Goal: Transaction & Acquisition: Purchase product/service

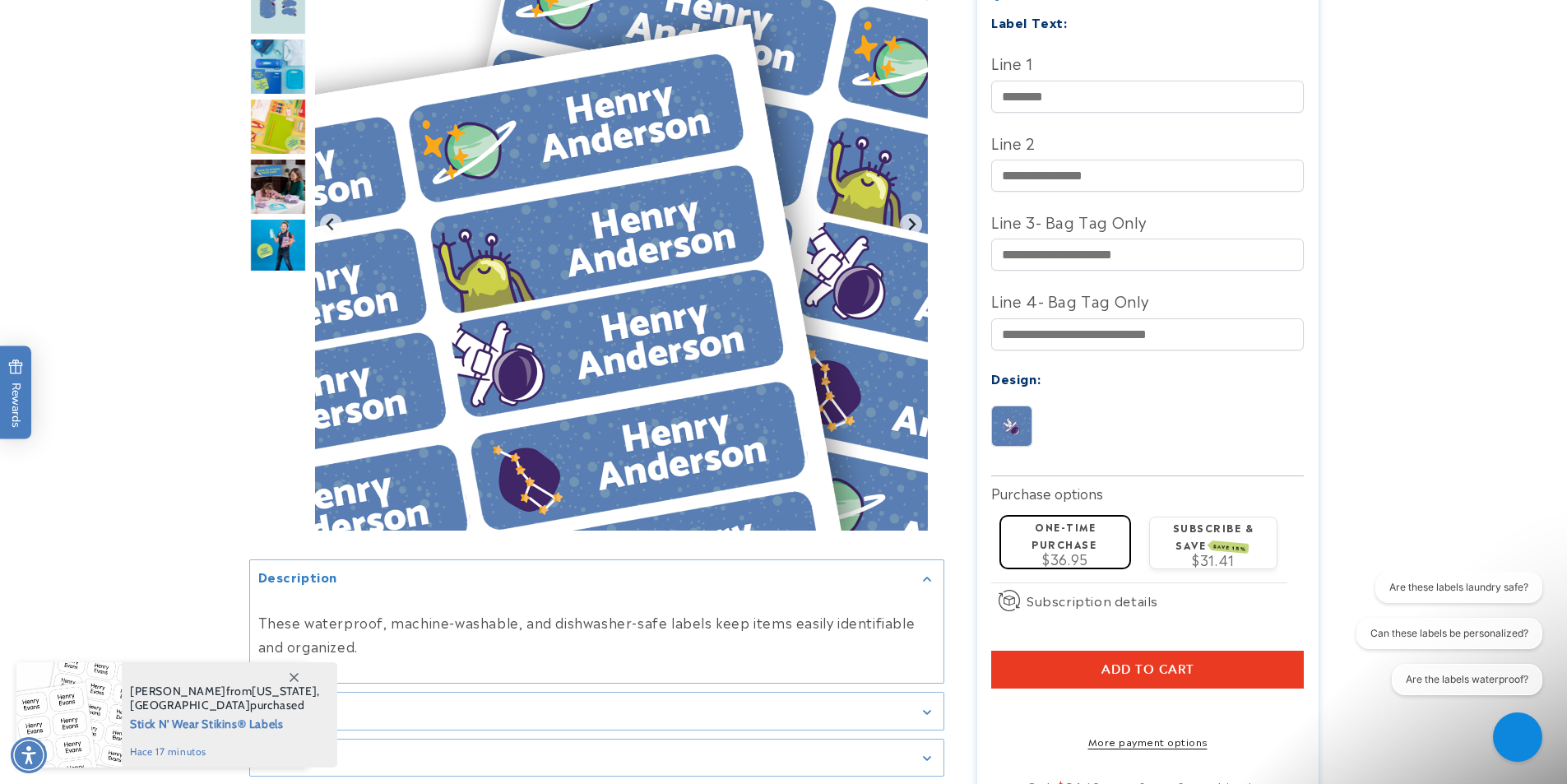
scroll to position [507, 0]
click at [1001, 650] on button "Add to cart" at bounding box center [1147, 668] width 313 height 37
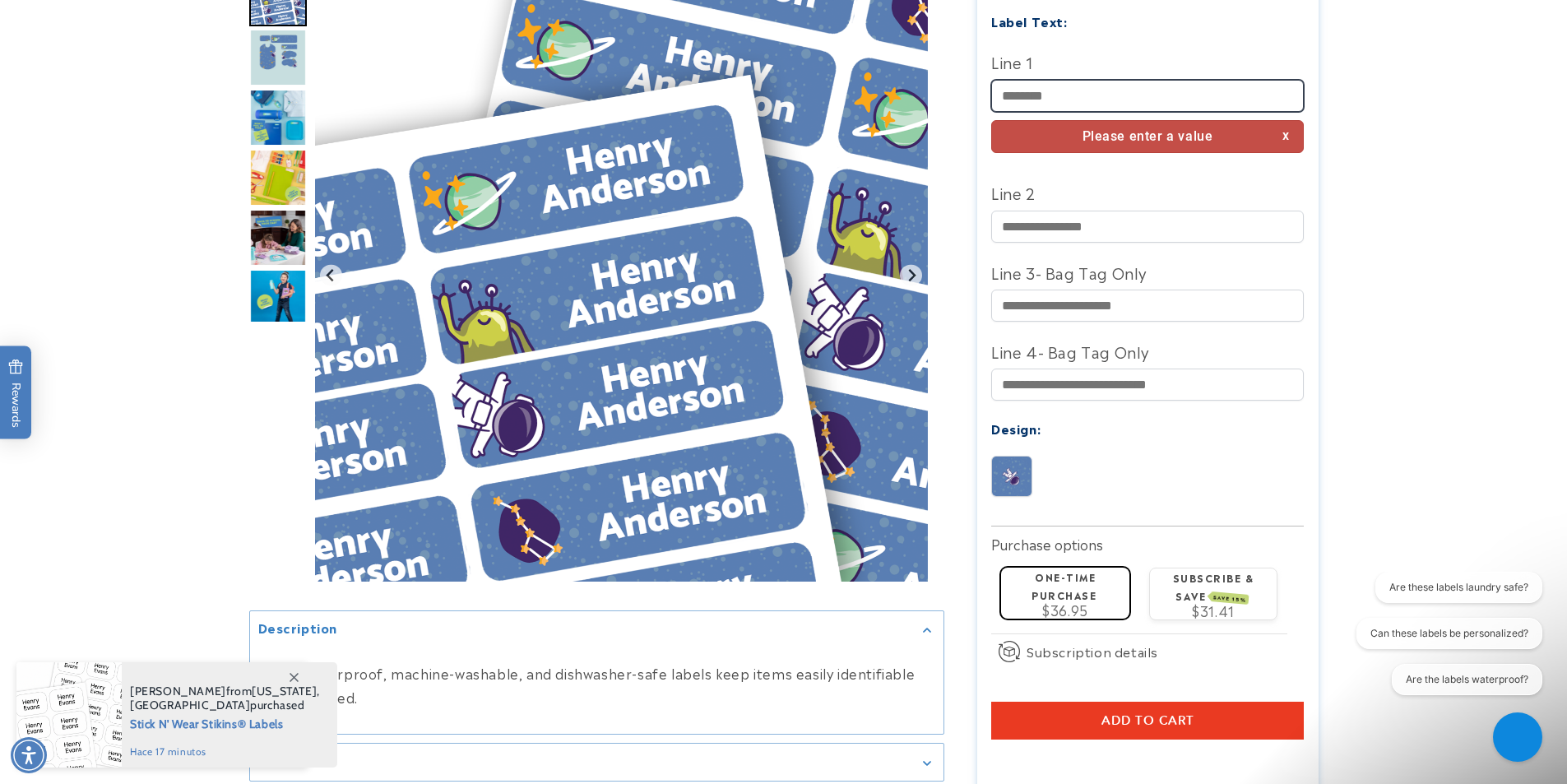
click at [1103, 88] on input "Line 1" at bounding box center [1147, 95] width 313 height 32
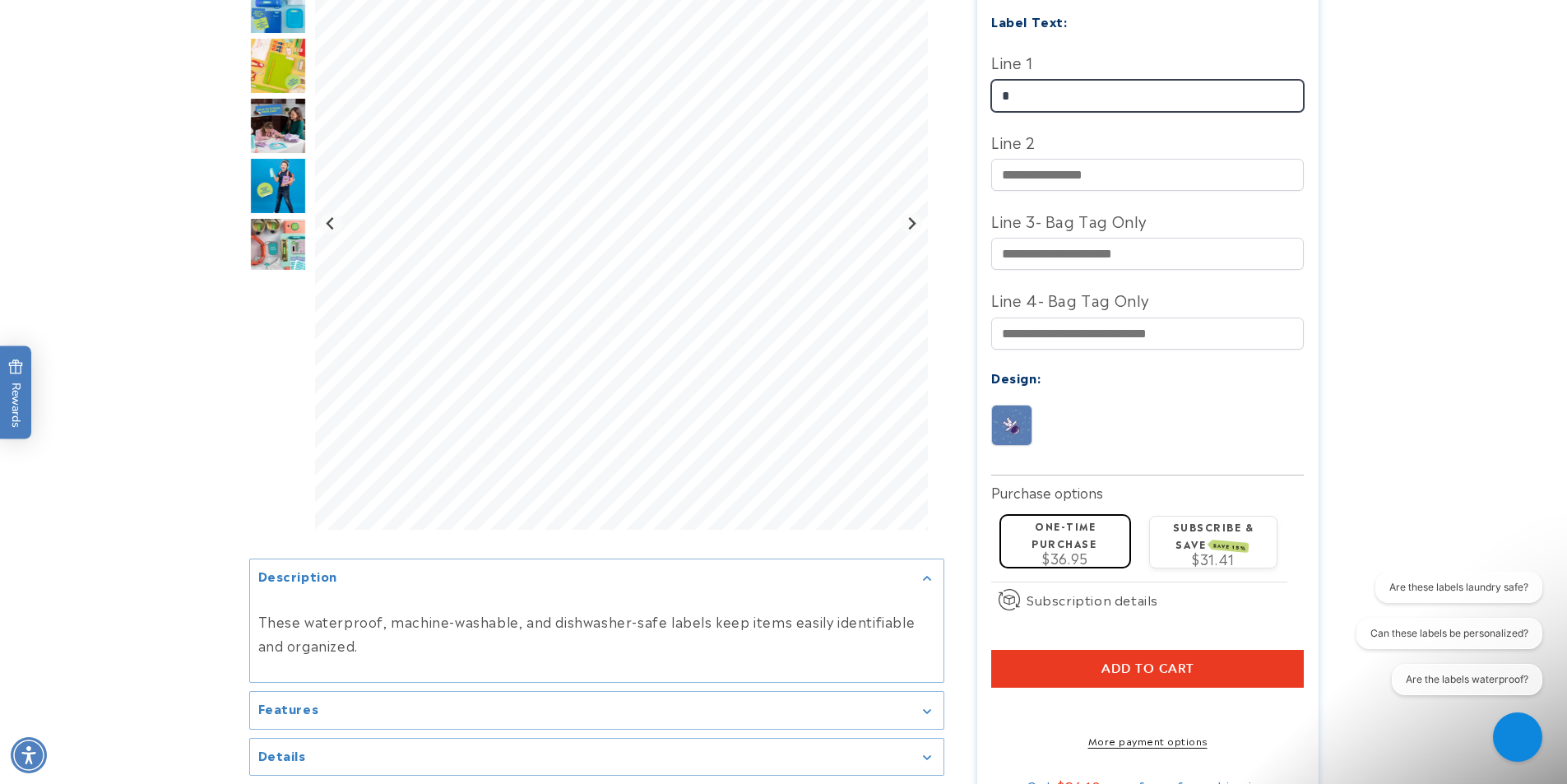
type input "*"
click at [1343, 541] on div at bounding box center [784, 231] width 1152 height 1181
click at [1278, 650] on button "Add to cart" at bounding box center [1147, 668] width 313 height 37
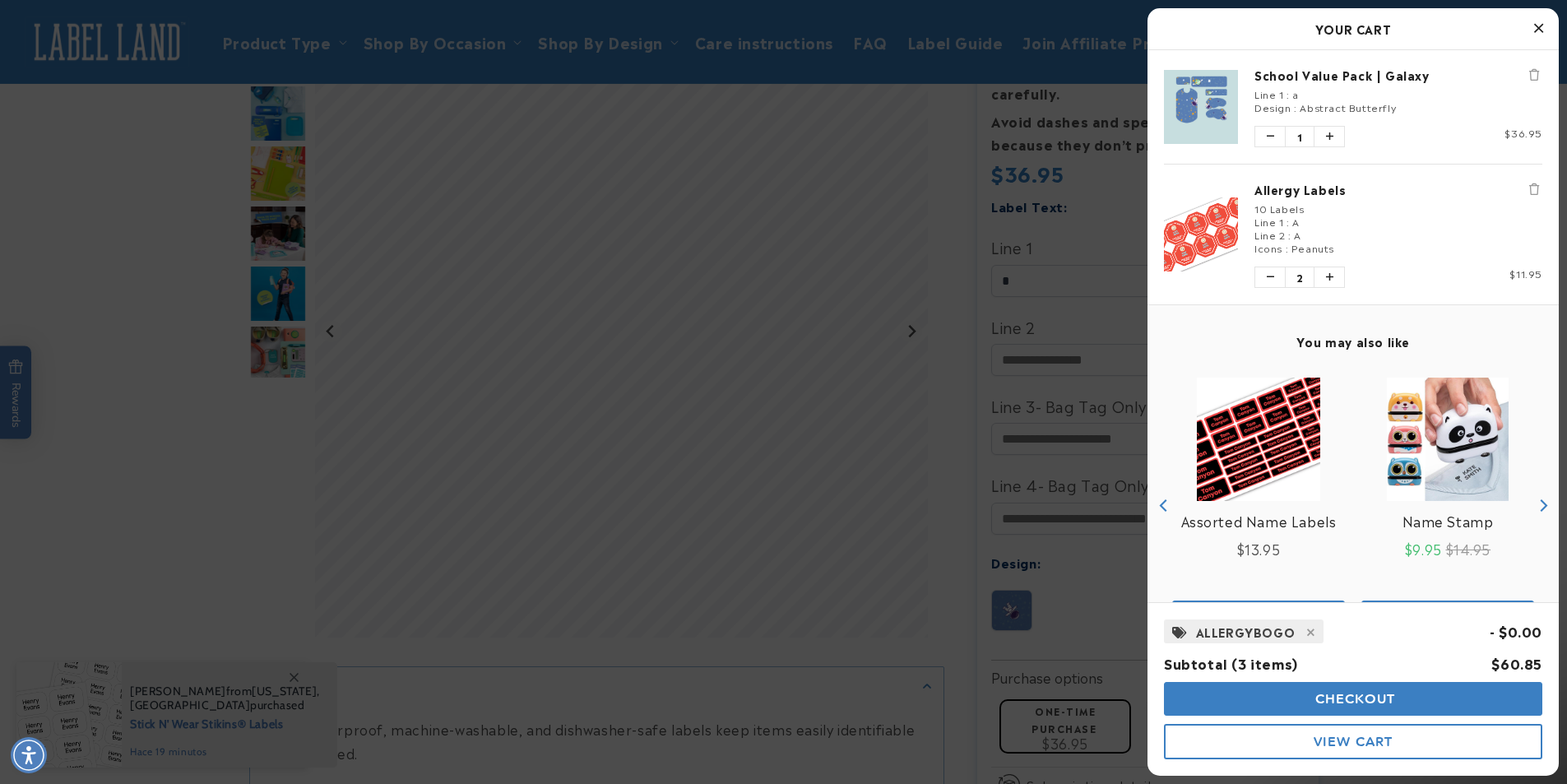
scroll to position [323, 0]
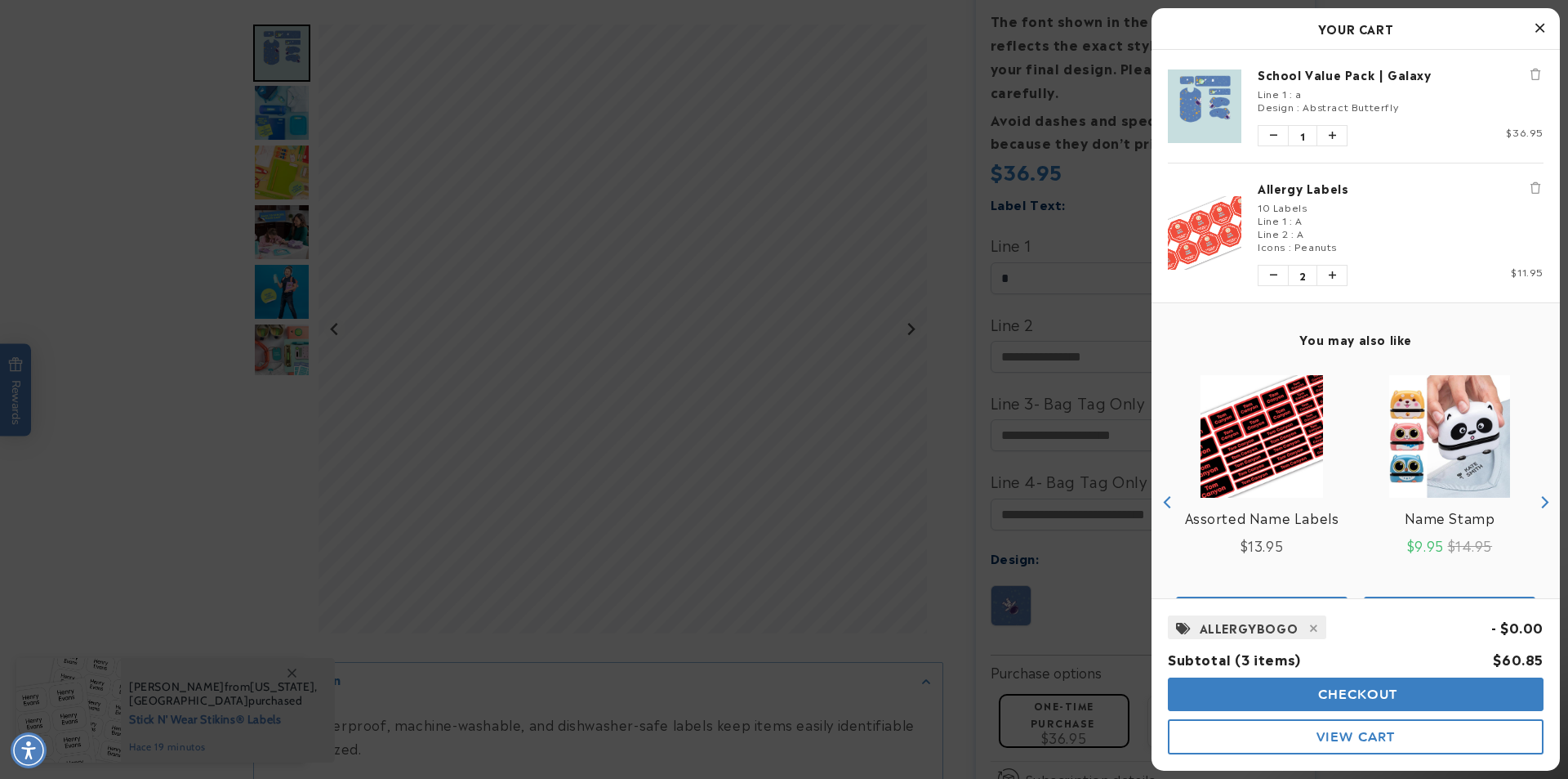
click at [1530, 184] on icon "Remove Allergy Labels" at bounding box center [1535, 188] width 10 height 12
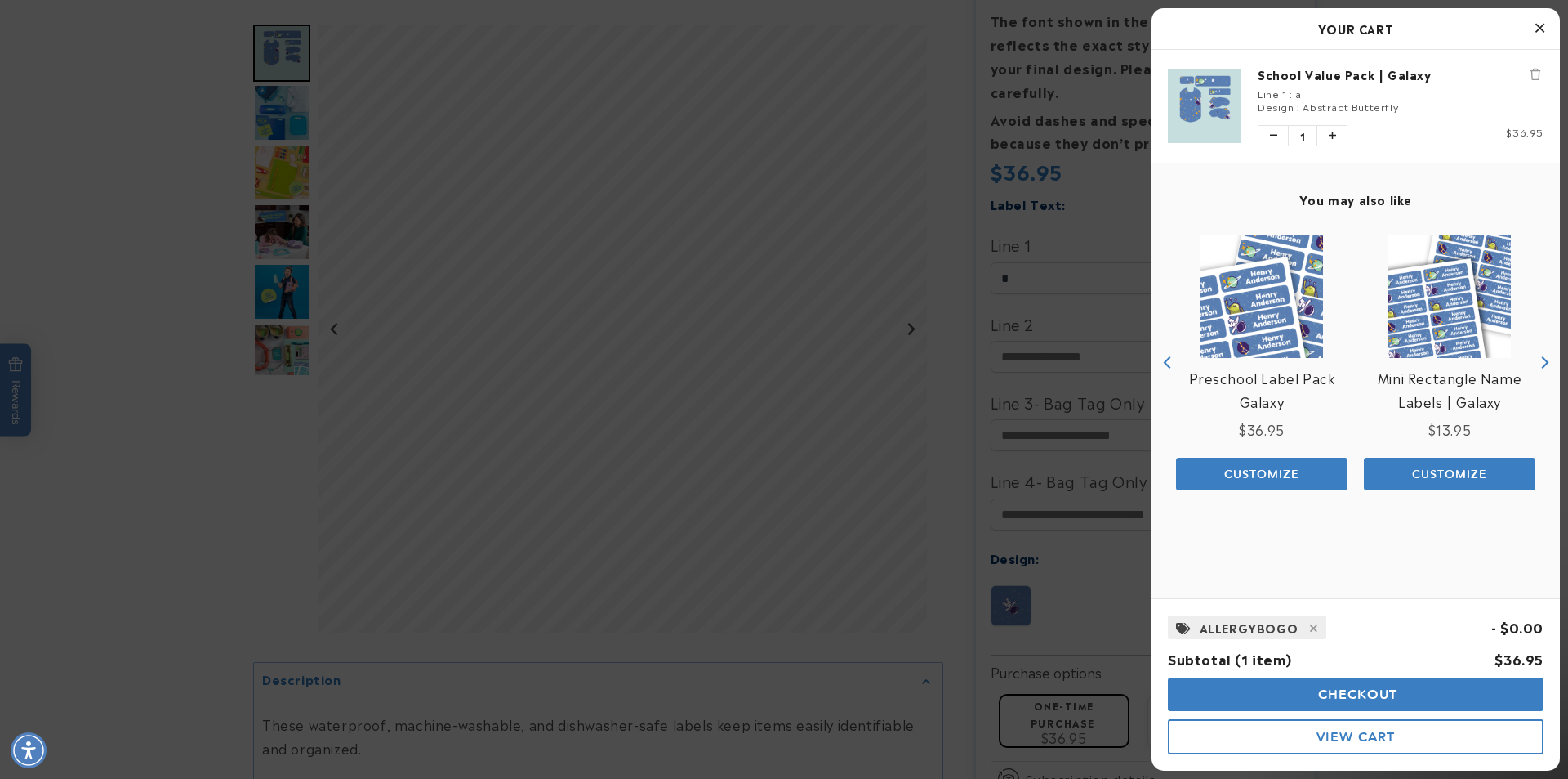
click at [523, 295] on div at bounding box center [784, 390] width 1568 height 779
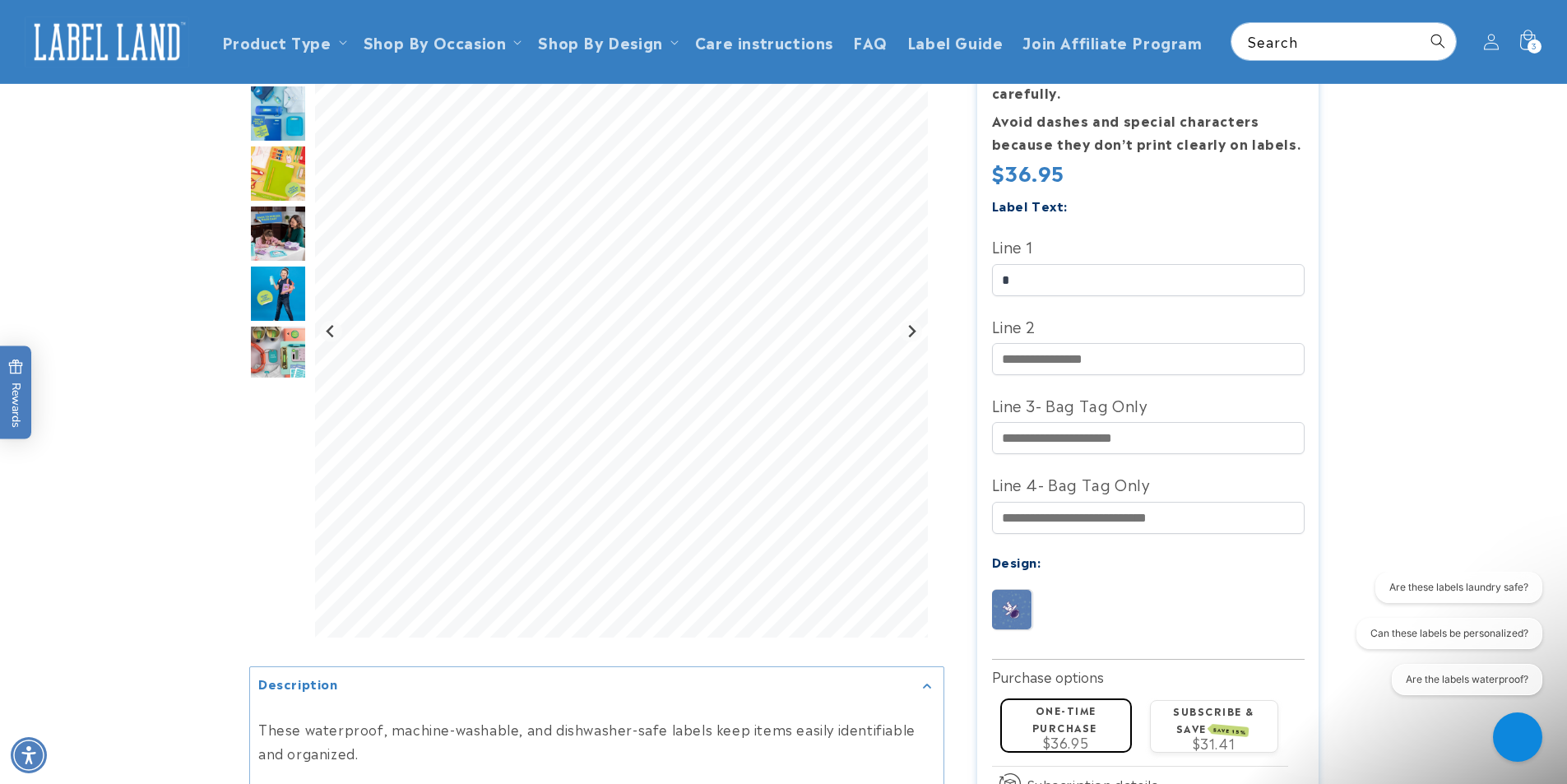
scroll to position [0, 0]
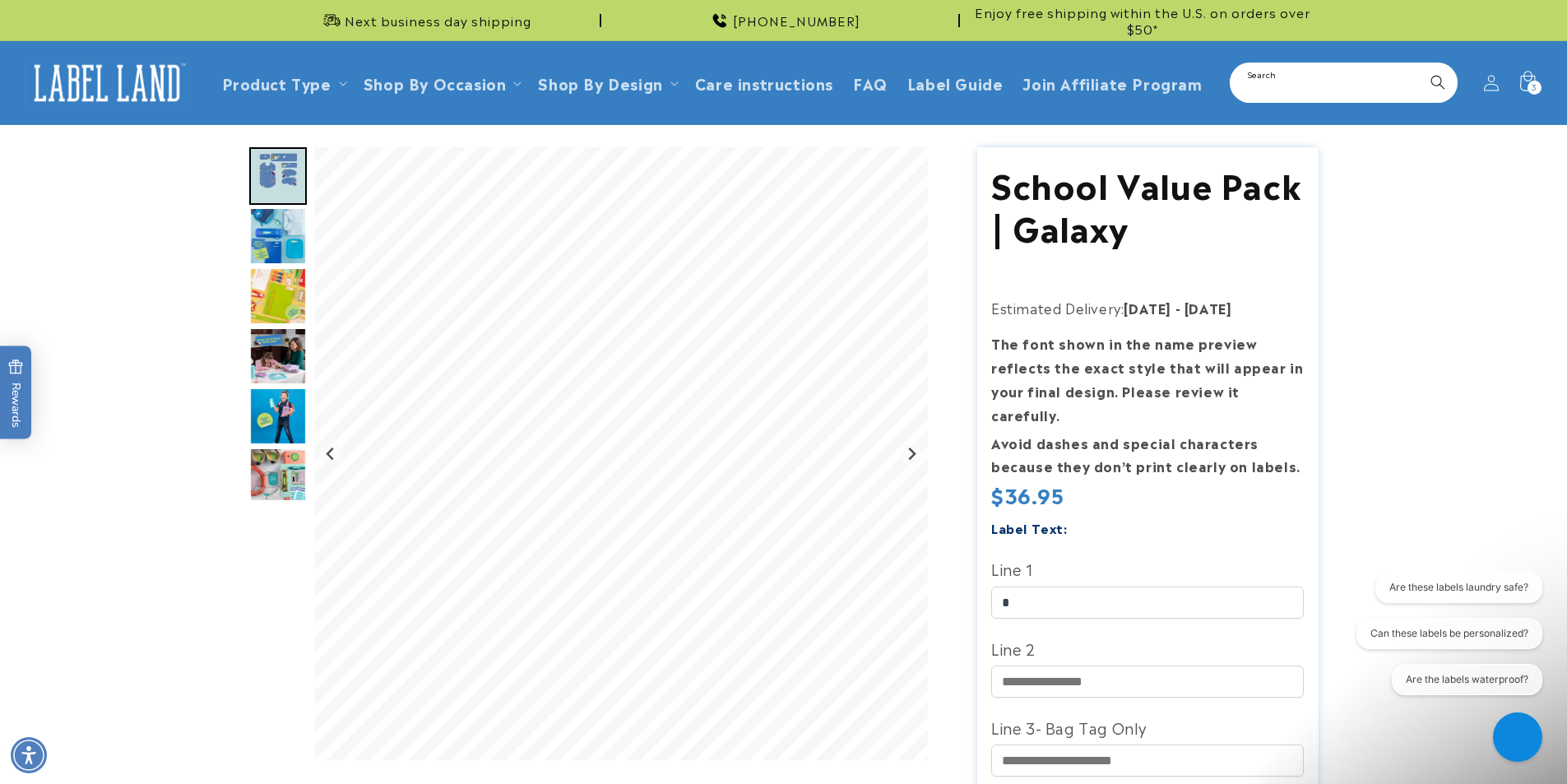
click at [1283, 88] on input "Search" at bounding box center [1344, 82] width 224 height 37
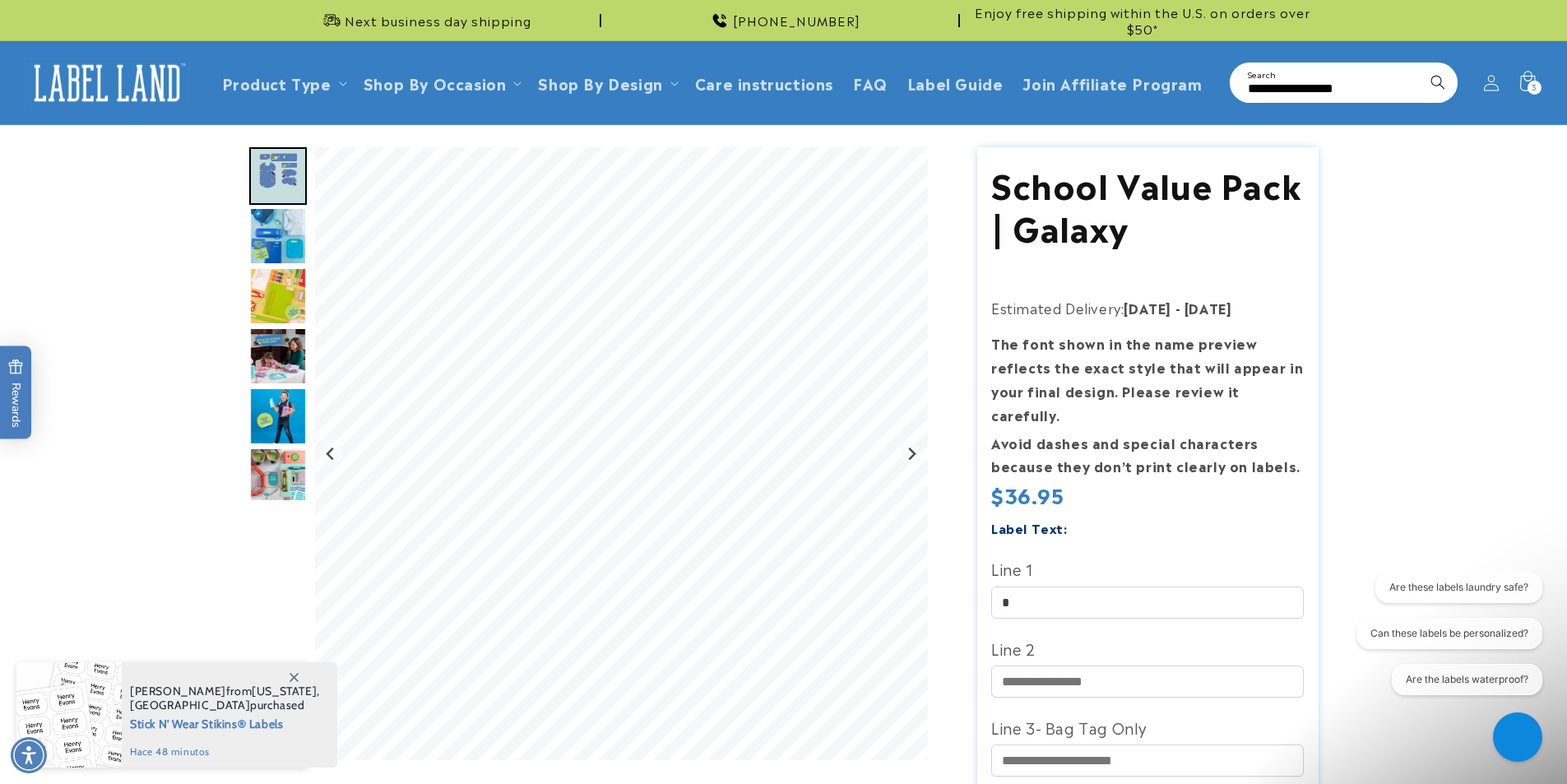
type input "**********"
click at [1420, 64] on button "Search" at bounding box center [1438, 82] width 36 height 36
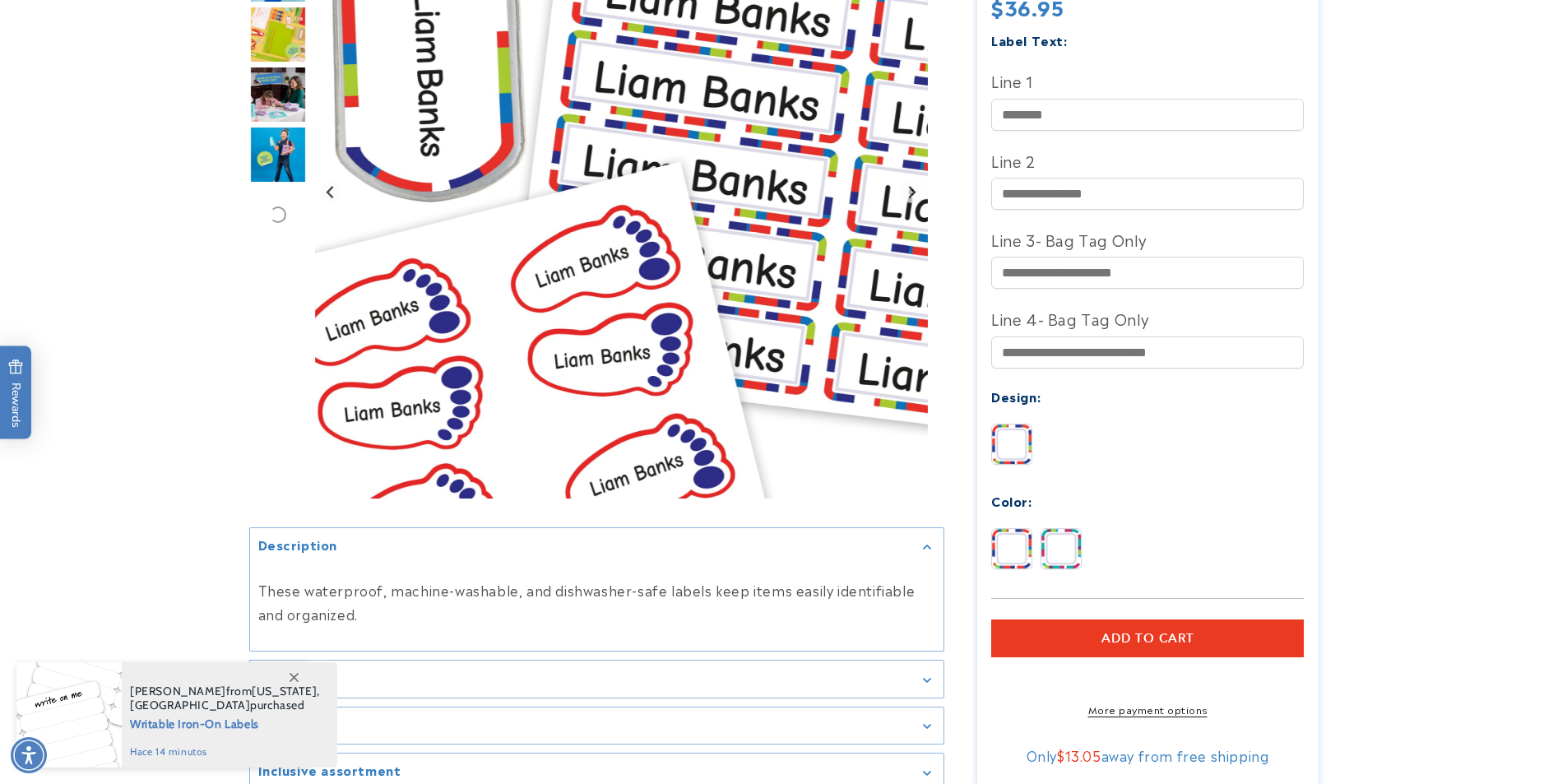
click at [1085, 619] on button "Add to cart" at bounding box center [1147, 637] width 313 height 37
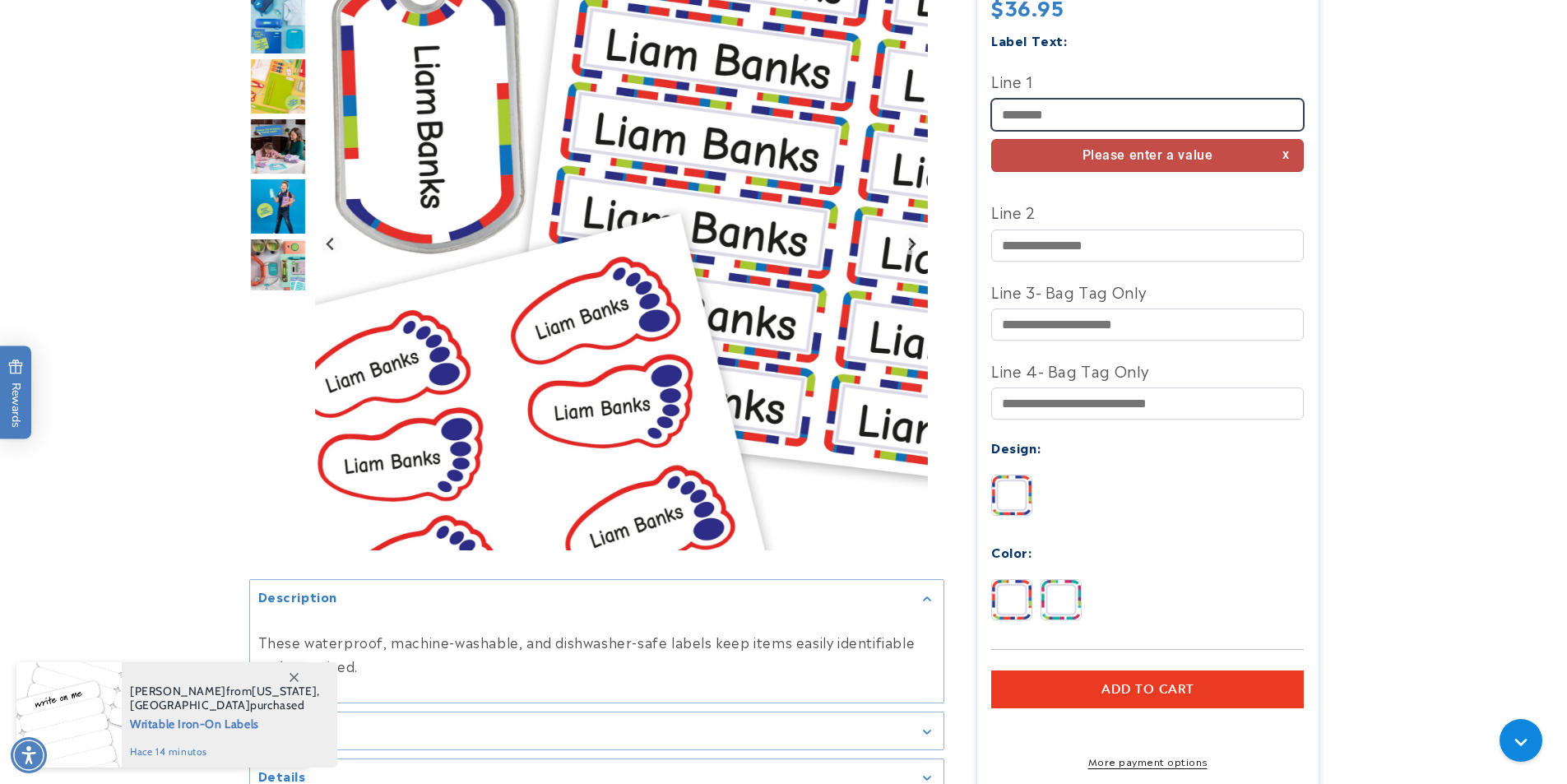
click at [1038, 105] on input "Line 1" at bounding box center [1147, 114] width 313 height 32
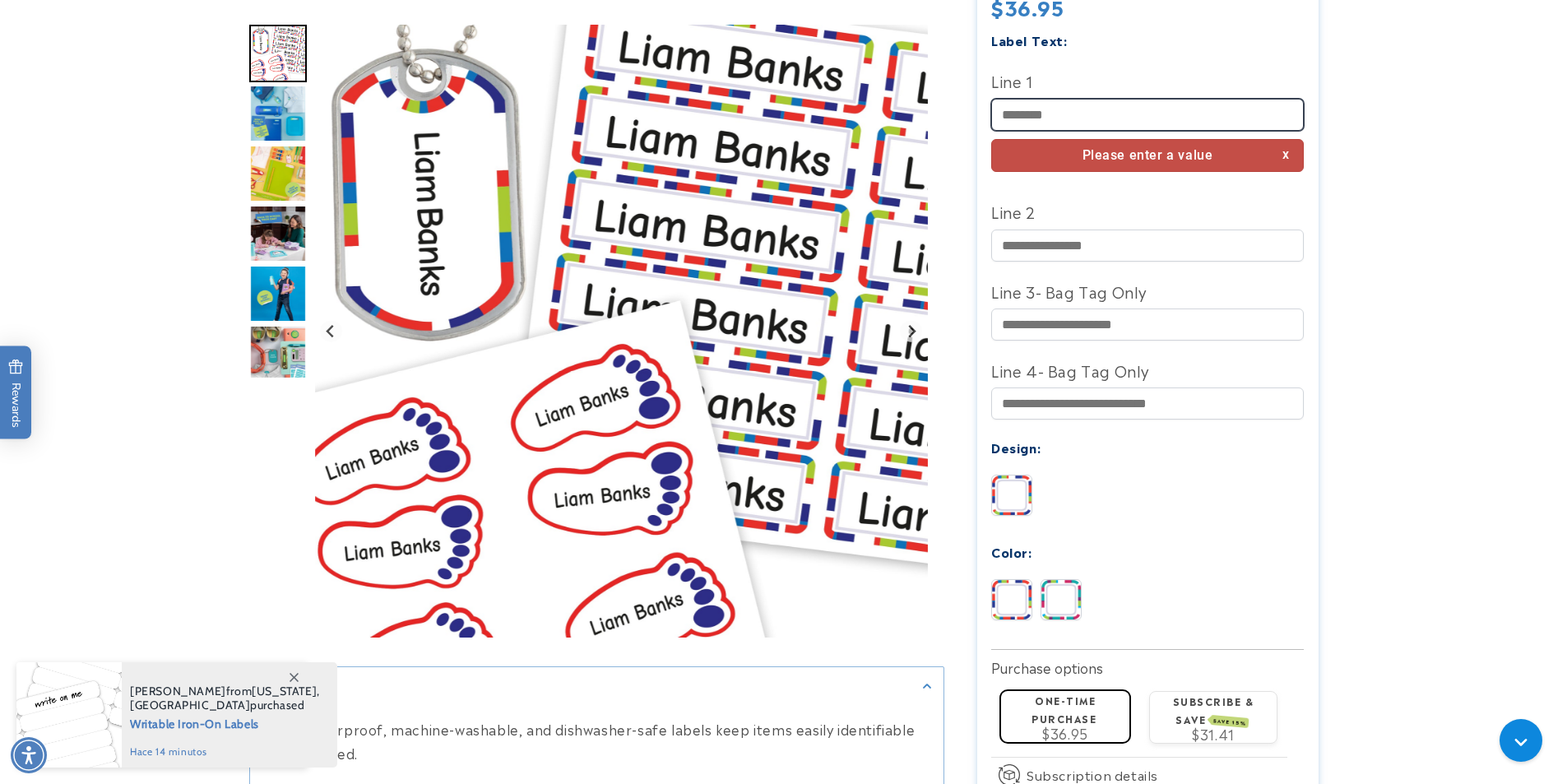
type input "*"
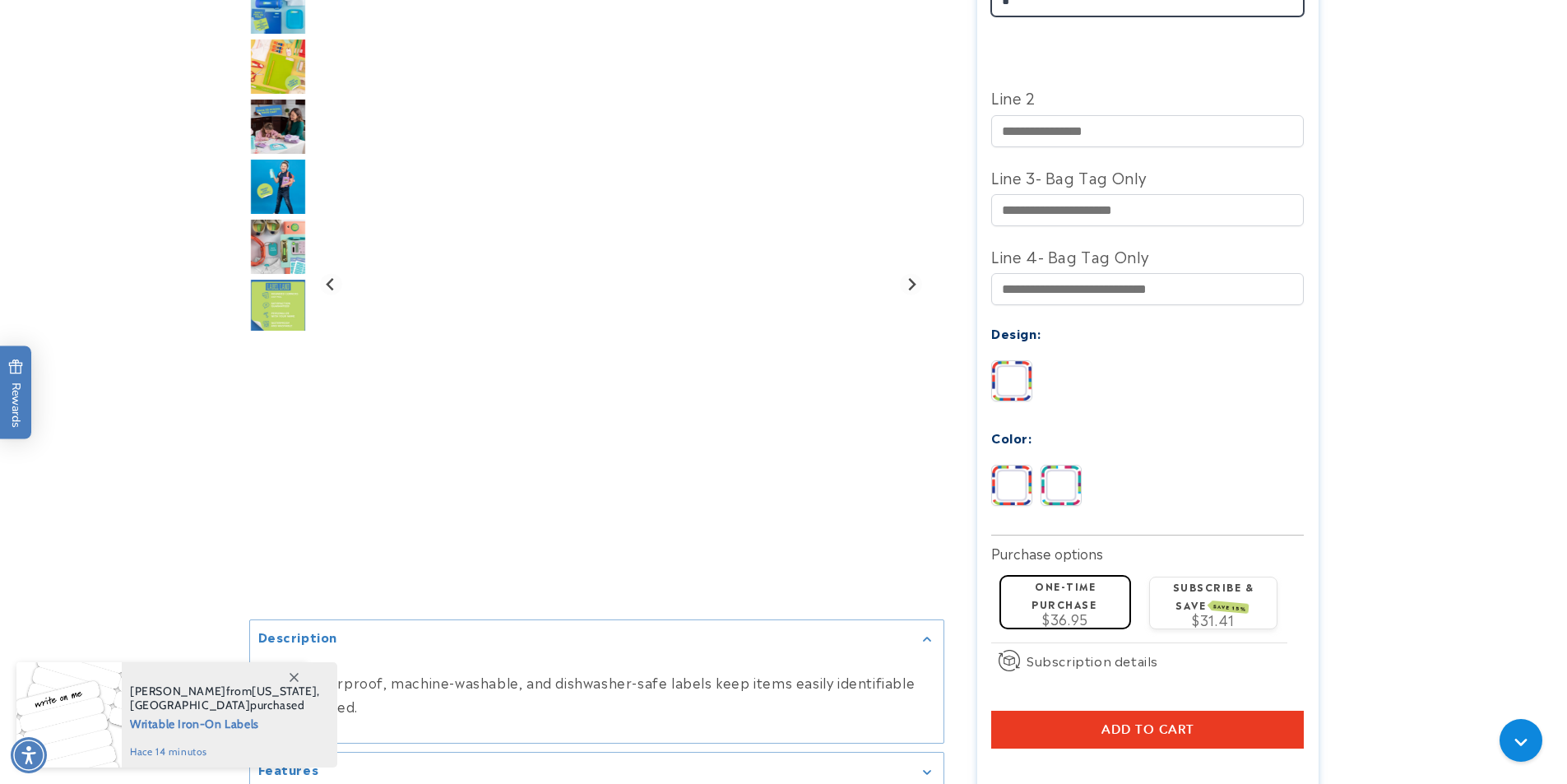
scroll to position [606, 0]
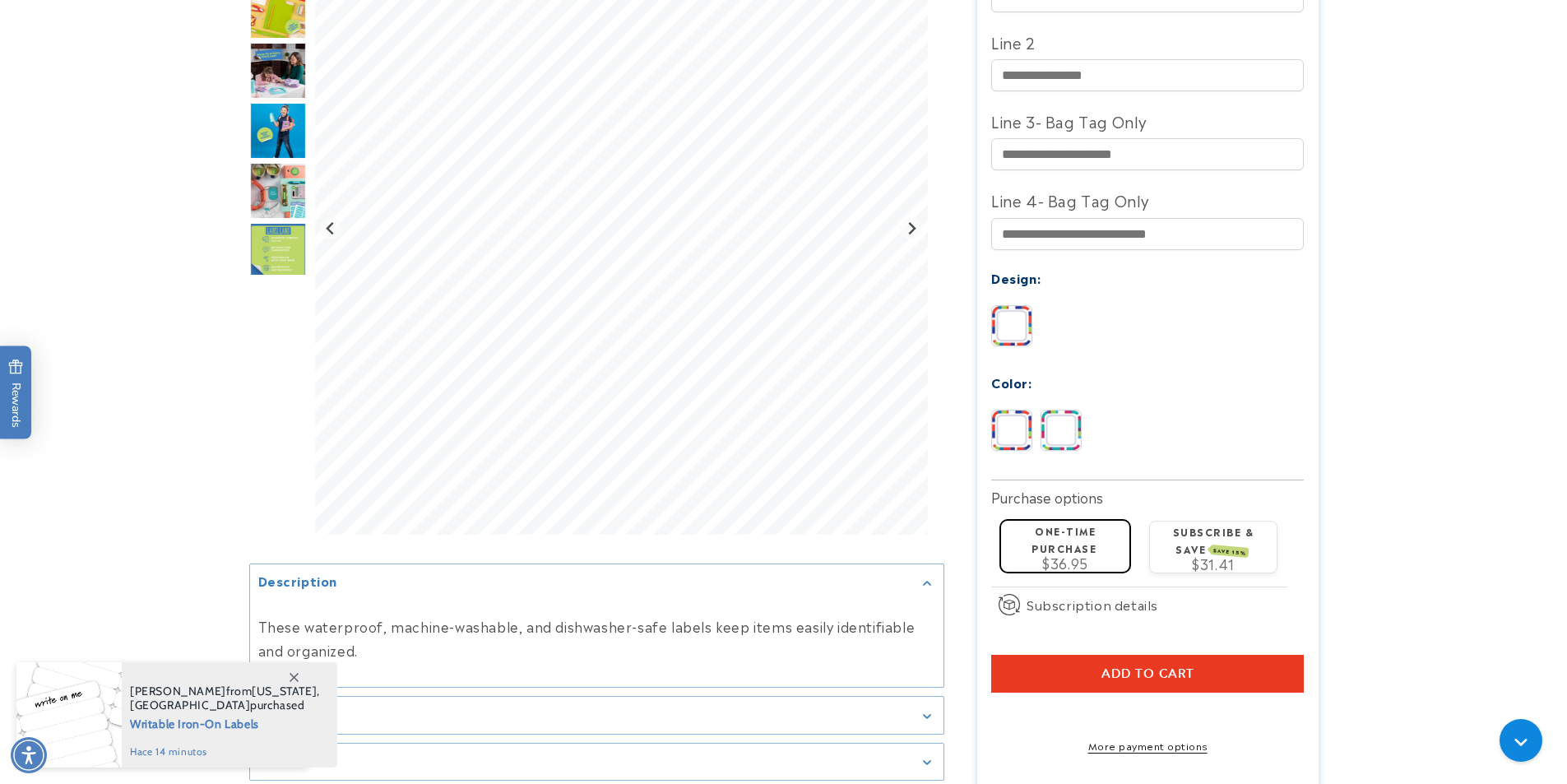
click at [1170, 661] on button "Add to cart" at bounding box center [1147, 673] width 313 height 37
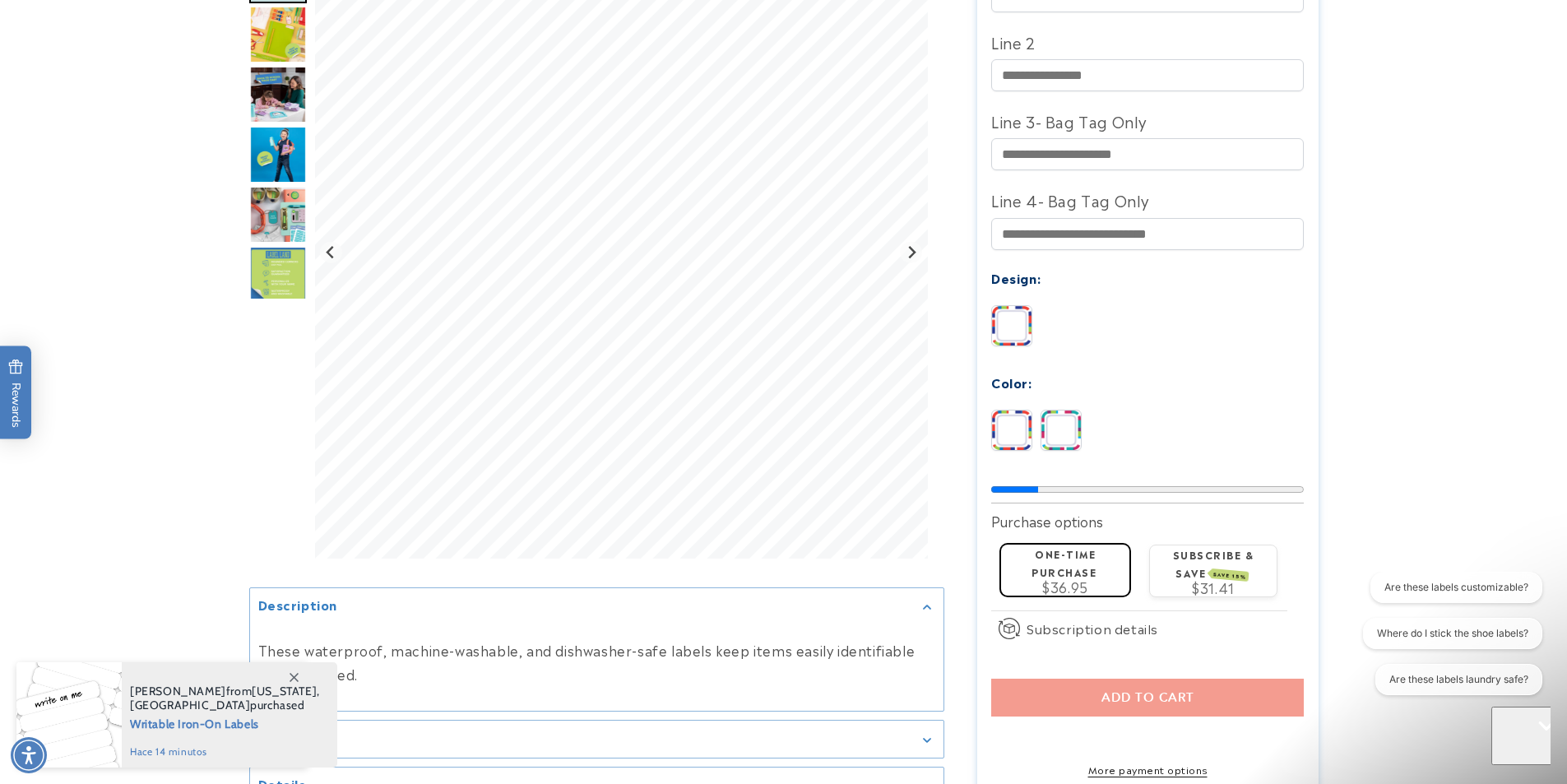
scroll to position [0, 0]
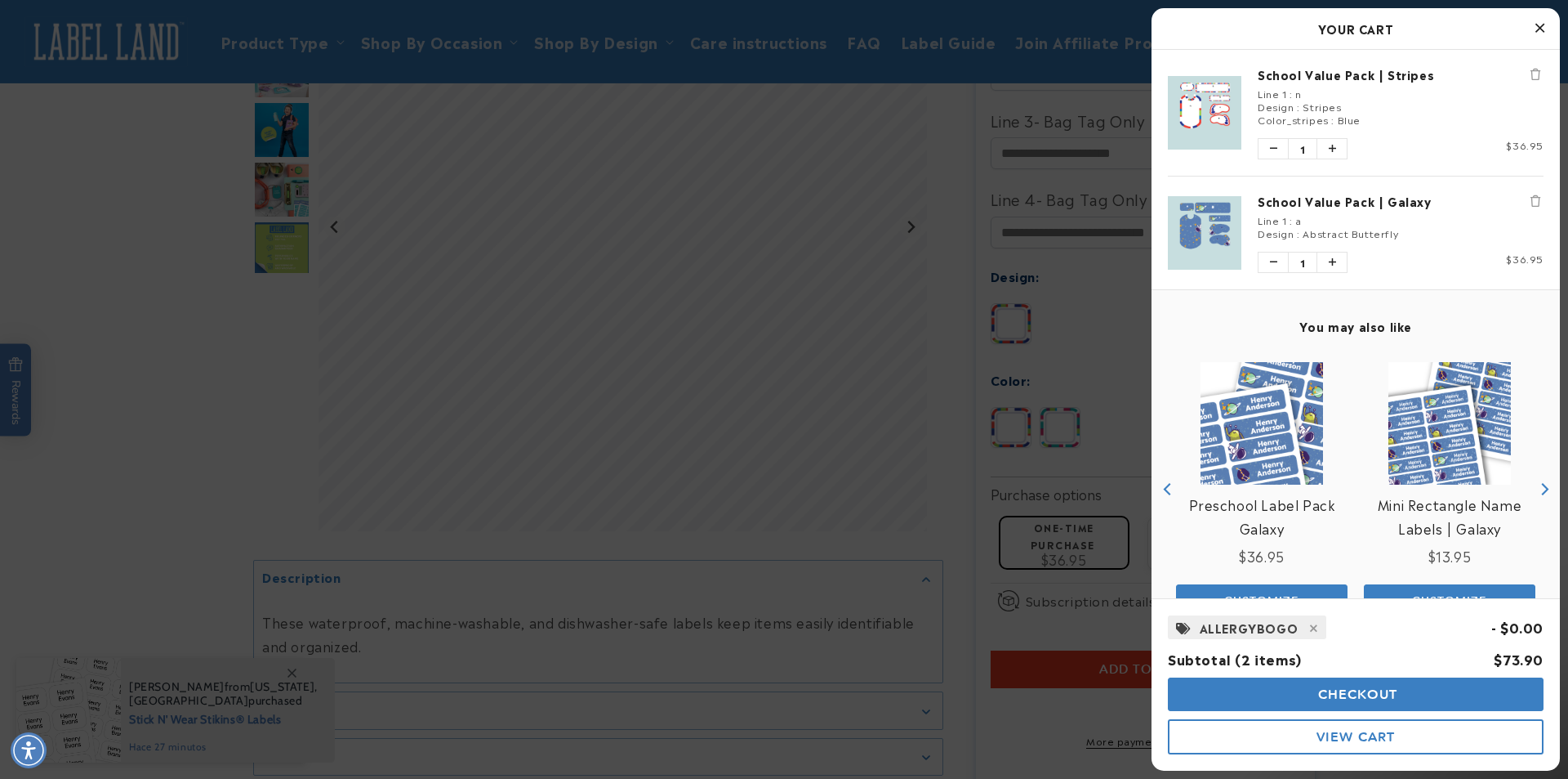
click at [1537, 31] on icon "Close Cart" at bounding box center [1540, 28] width 9 height 14
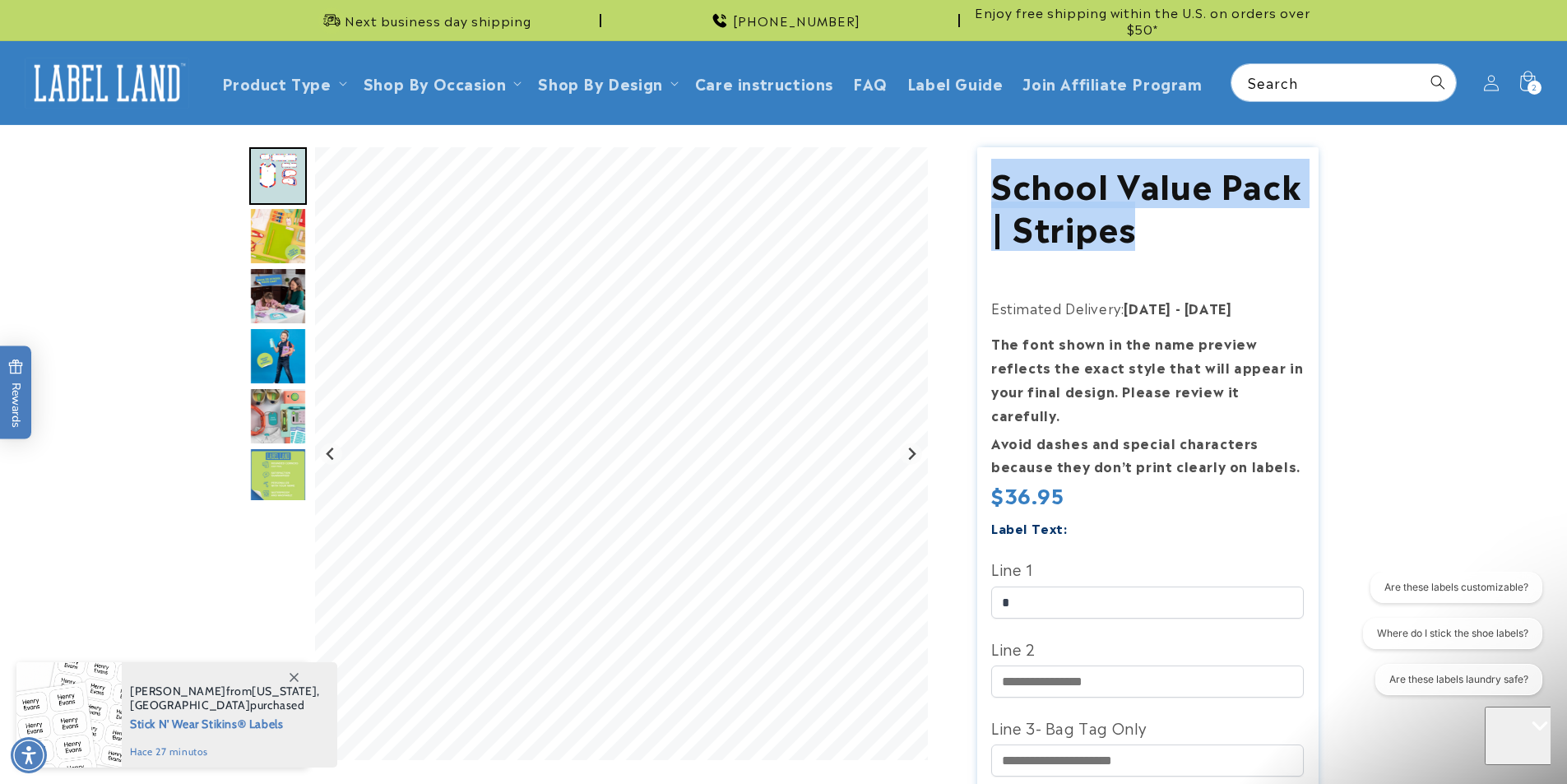
drag, startPoint x: 1170, startPoint y: 232, endPoint x: 998, endPoint y: 189, distance: 177.3
click at [998, 189] on h1 "School Value Pack | Stripes" at bounding box center [1147, 205] width 313 height 86
copy h1 "School Value Pack | Stripes"
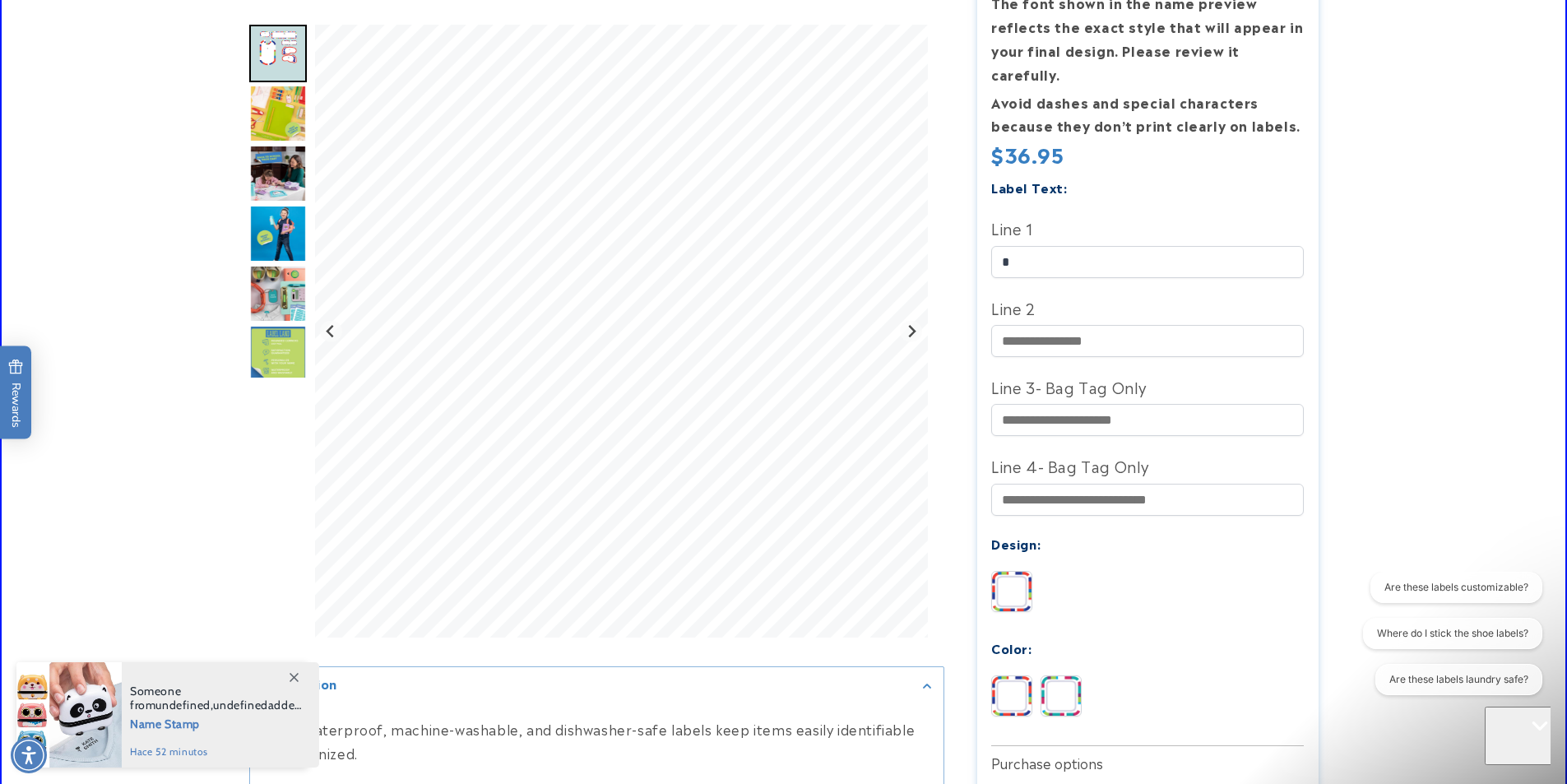
scroll to position [341, 0]
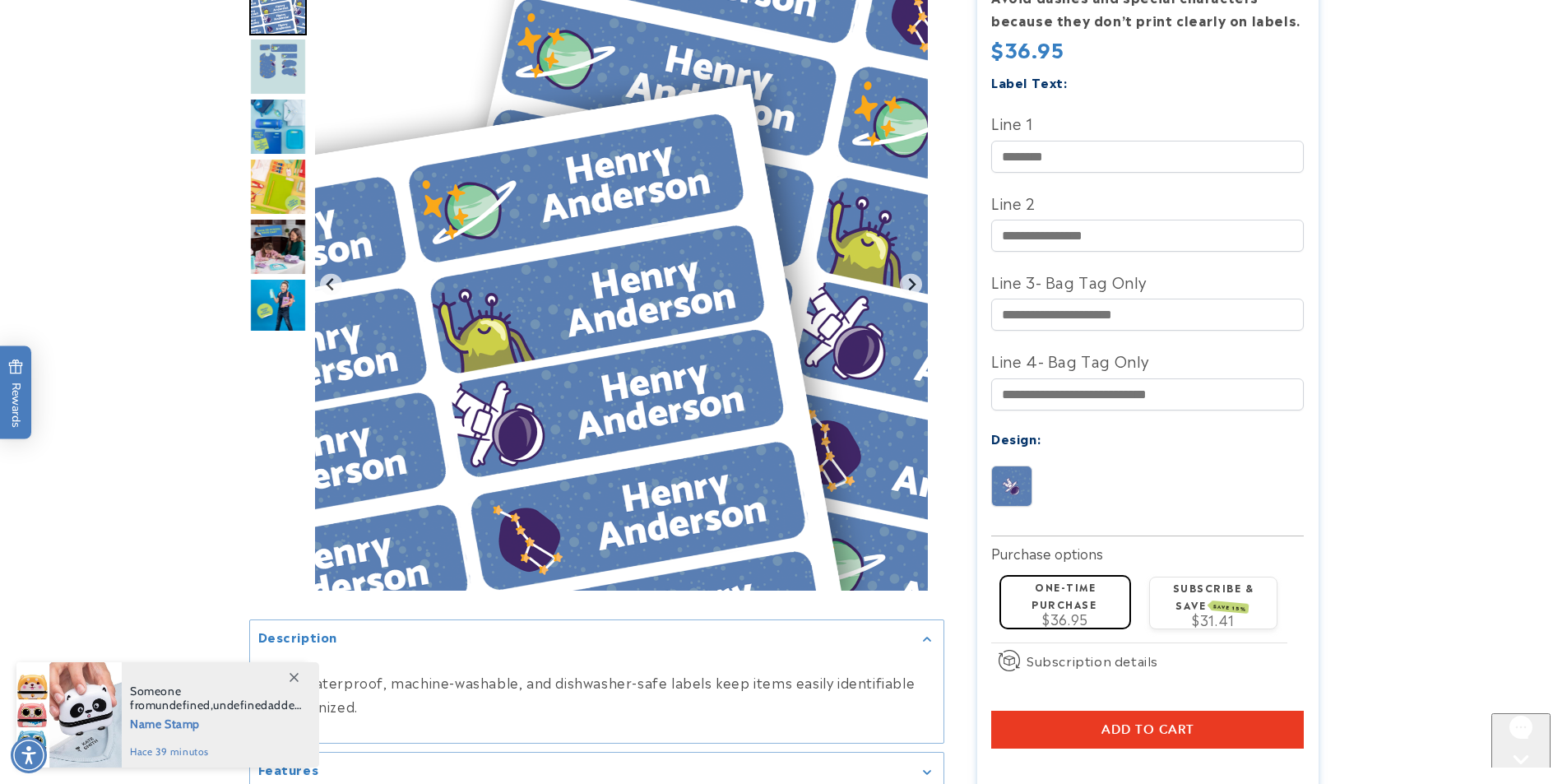
scroll to position [542, 0]
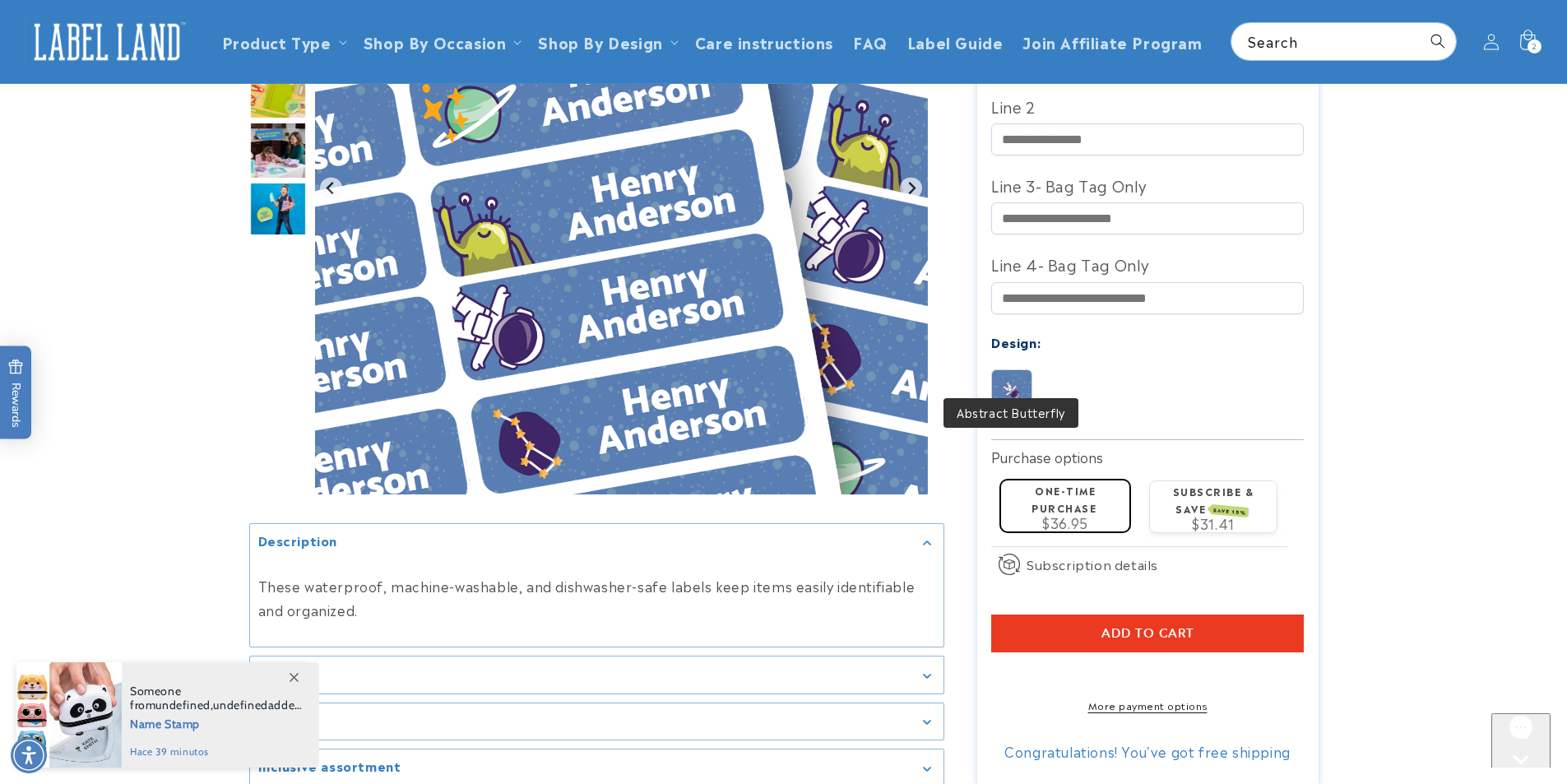
click at [1022, 370] on img at bounding box center [1012, 389] width 39 height 39
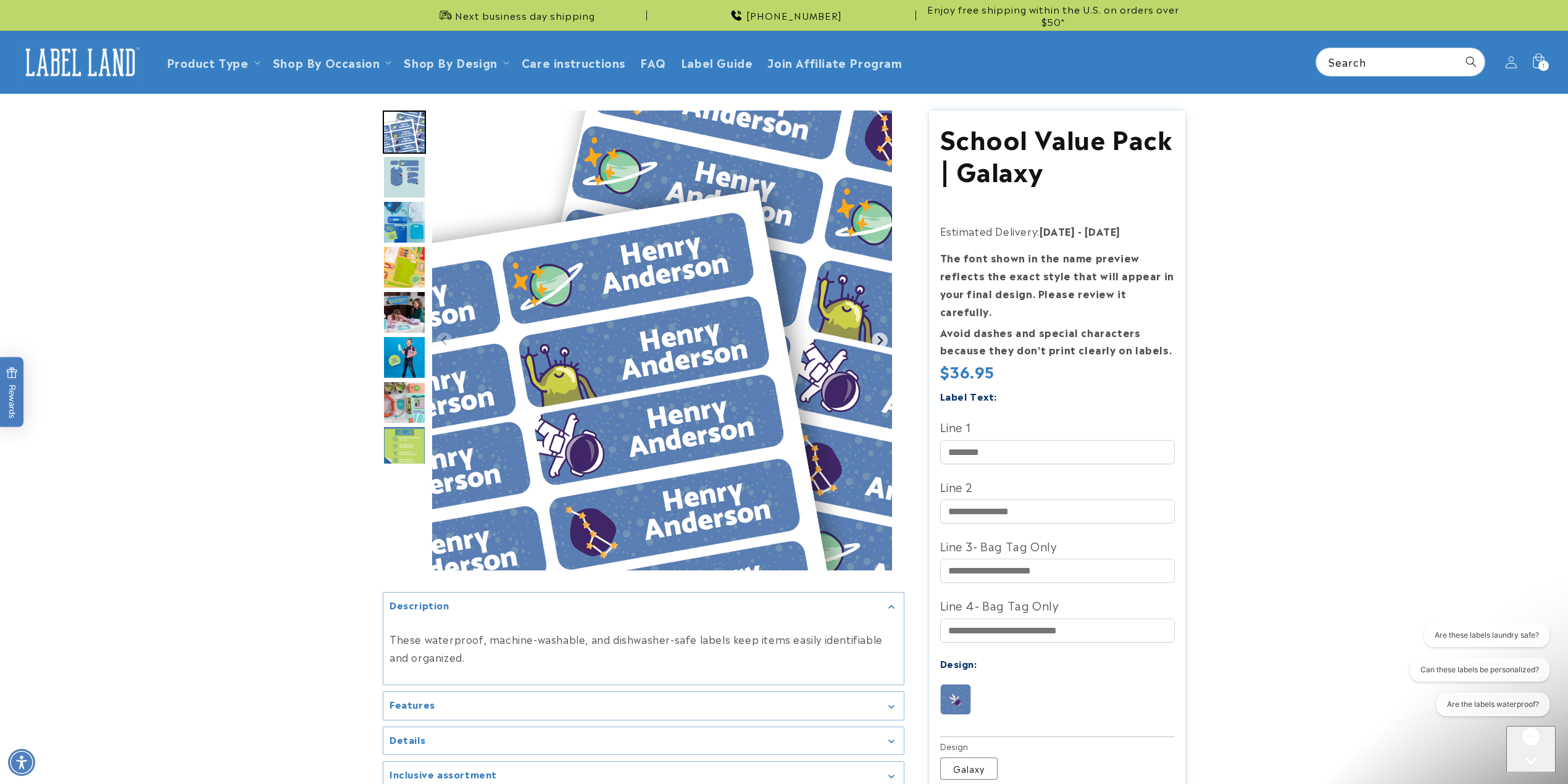
drag, startPoint x: 1164, startPoint y: 2, endPoint x: 1240, endPoint y: 479, distance: 483.0
click at [1175, 479] on product-info at bounding box center [784, 572] width 1568 height 958
